Goal: Task Accomplishment & Management: Use online tool/utility

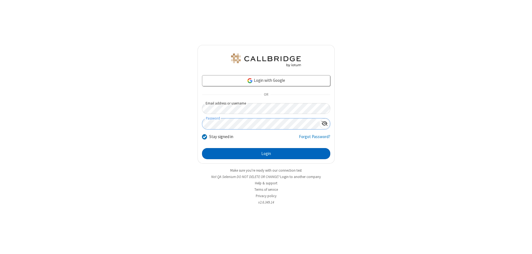
click at [266, 153] on button "Login" at bounding box center [266, 153] width 128 height 11
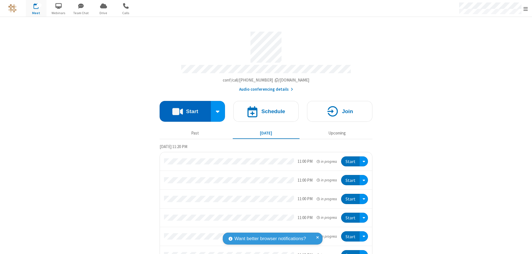
click at [183, 109] on button "Start" at bounding box center [185, 111] width 51 height 21
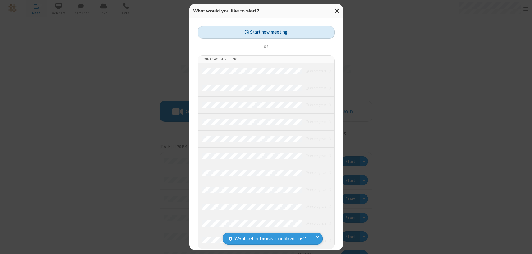
click at [266, 32] on button "Start new meeting" at bounding box center [266, 32] width 137 height 12
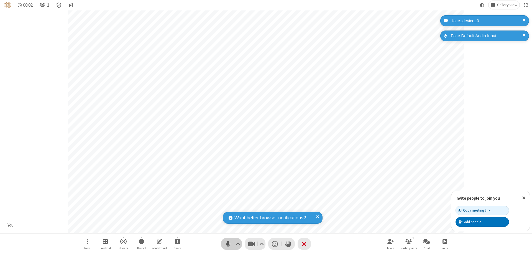
click at [228, 244] on span "Mute (⌘+Shift+A)" at bounding box center [228, 244] width 8 height 8
click at [228, 244] on span "Unmute (⌘+Shift+A)" at bounding box center [228, 244] width 8 height 8
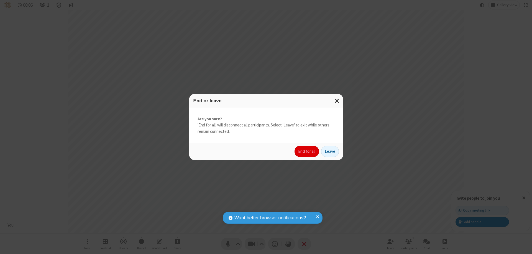
click at [307, 151] on button "End for all" at bounding box center [306, 151] width 24 height 11
